Goal: Contribute content: Add original content to the website for others to see

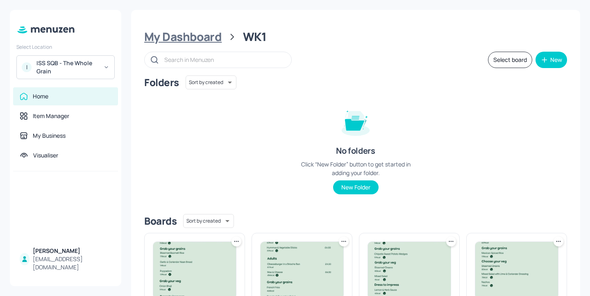
click at [216, 38] on div "My Dashboard" at bounding box center [182, 37] width 77 height 15
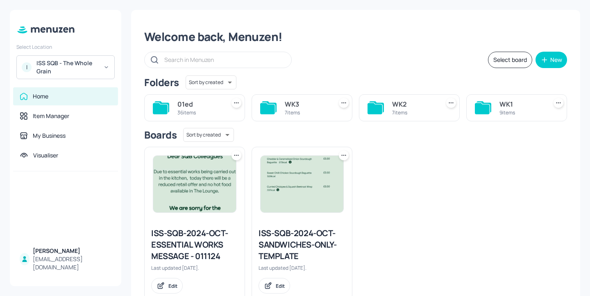
click at [387, 108] on div "WK2 7 items" at bounding box center [409, 107] width 101 height 27
click at [402, 110] on div "7 items" at bounding box center [414, 112] width 44 height 7
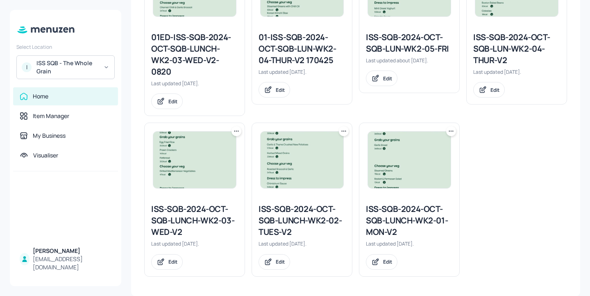
scroll to position [238, 0]
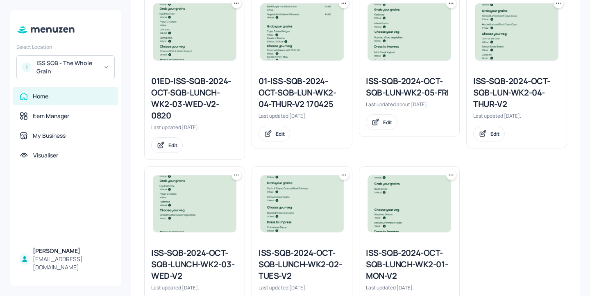
click at [499, 91] on div "ISS-SQB-2024-OCT-SQB-LUN-WK2-04-THUR-V2" at bounding box center [516, 92] width 87 height 34
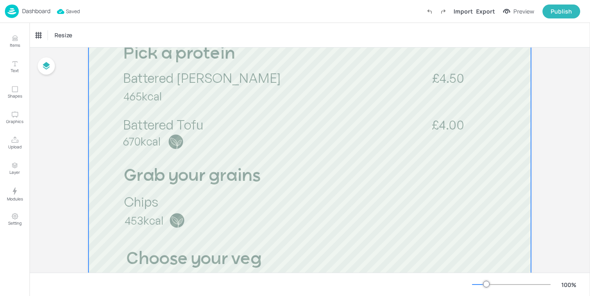
scroll to position [169, 0]
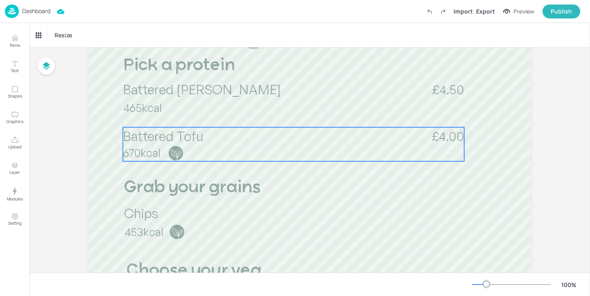
click at [224, 153] on p "670kcal" at bounding box center [179, 153] width 113 height 16
click at [63, 41] on div "Battered Tofu" at bounding box center [55, 35] width 45 height 14
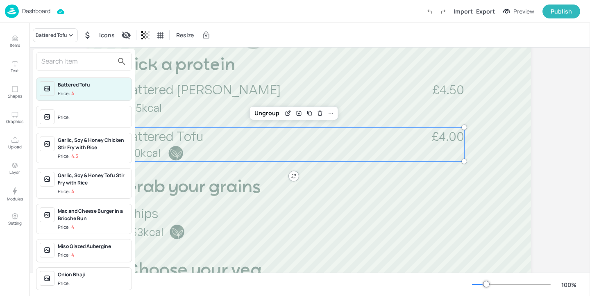
click at [80, 65] on input "text" at bounding box center [77, 61] width 72 height 13
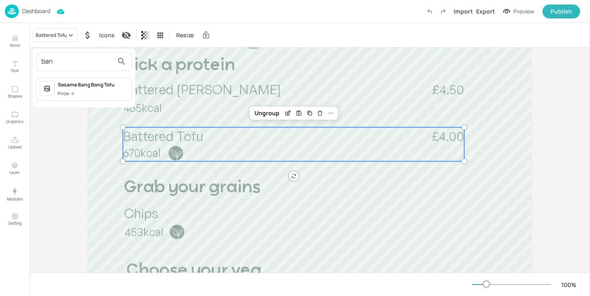
type input "ban"
click at [17, 41] on div at bounding box center [295, 148] width 590 height 296
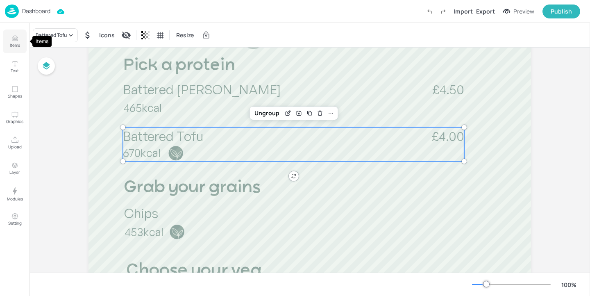
click at [9, 41] on button "Items" at bounding box center [15, 42] width 24 height 24
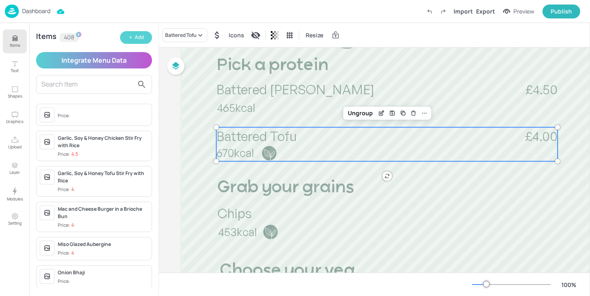
click at [143, 33] on button "Add" at bounding box center [136, 37] width 32 height 13
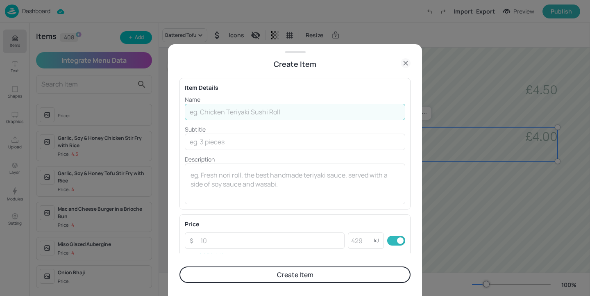
click at [227, 114] on input "text" at bounding box center [295, 112] width 220 height 16
paste input "Battered banana blossom"
type input "Battered banana blossom"
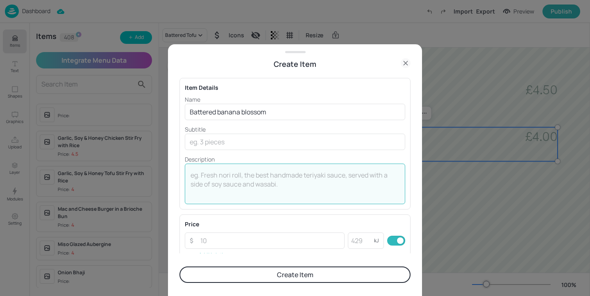
click at [228, 179] on textarea at bounding box center [295, 183] width 209 height 27
paste textarea "670kcal"
type textarea "670kcal"
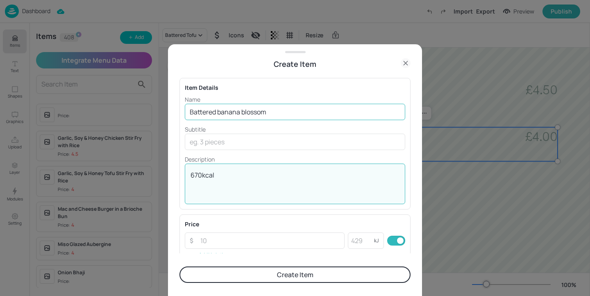
click at [220, 113] on input "Battered banana blossom" at bounding box center [295, 112] width 220 height 16
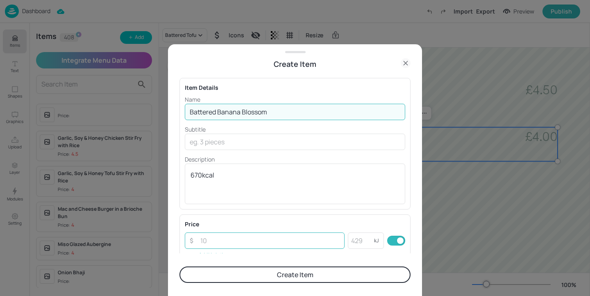
type input "Battered Banana Blossom"
click at [247, 233] on input "number" at bounding box center [269, 240] width 149 height 16
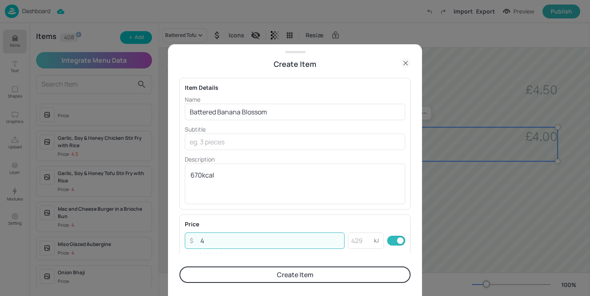
type input "4"
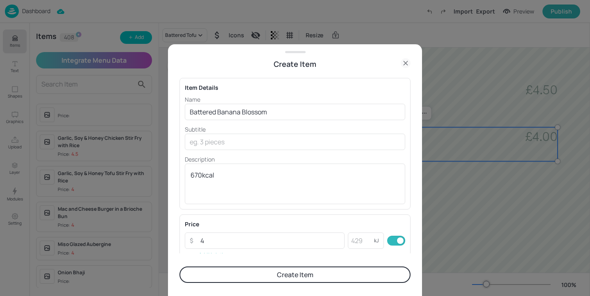
click at [264, 266] on button "Create Item" at bounding box center [294, 274] width 231 height 16
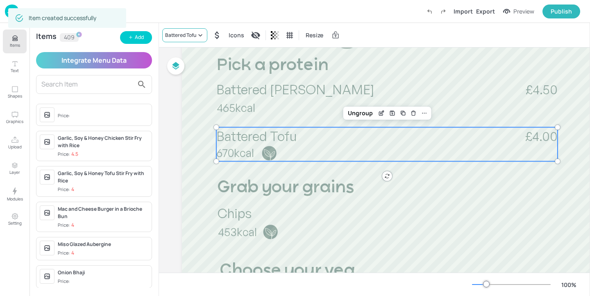
click at [196, 33] on div "Battered Tofu" at bounding box center [180, 35] width 31 height 7
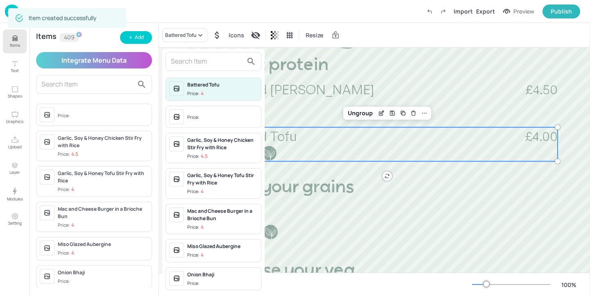
click at [196, 55] on input "text" at bounding box center [207, 61] width 72 height 13
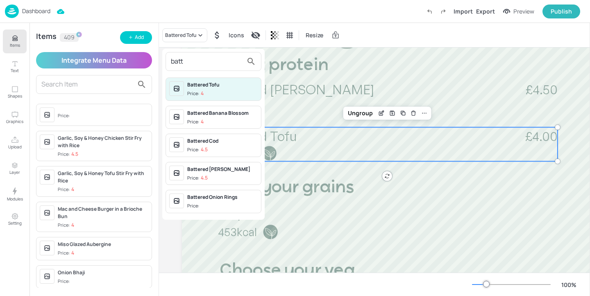
type input "batt"
click at [213, 116] on div "Battered Banana Blossom" at bounding box center [222, 112] width 70 height 7
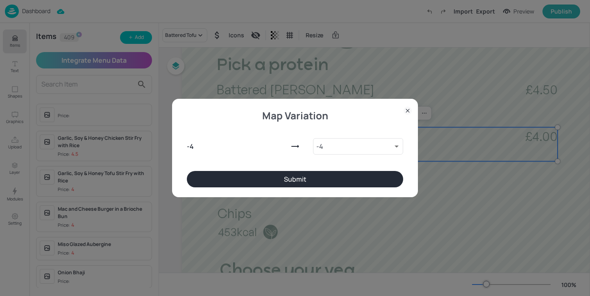
click at [260, 176] on button "Submit" at bounding box center [295, 179] width 216 height 16
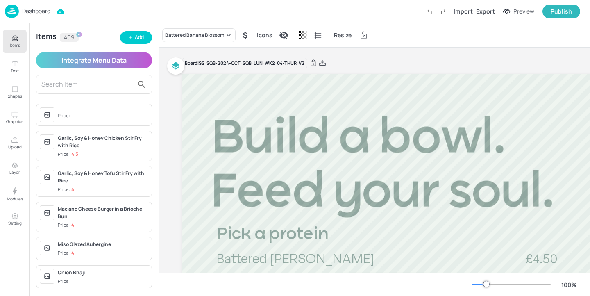
click at [317, 65] on div at bounding box center [317, 62] width 18 height 7
click at [319, 65] on icon at bounding box center [322, 63] width 7 height 8
